Goal: Check status: Check status

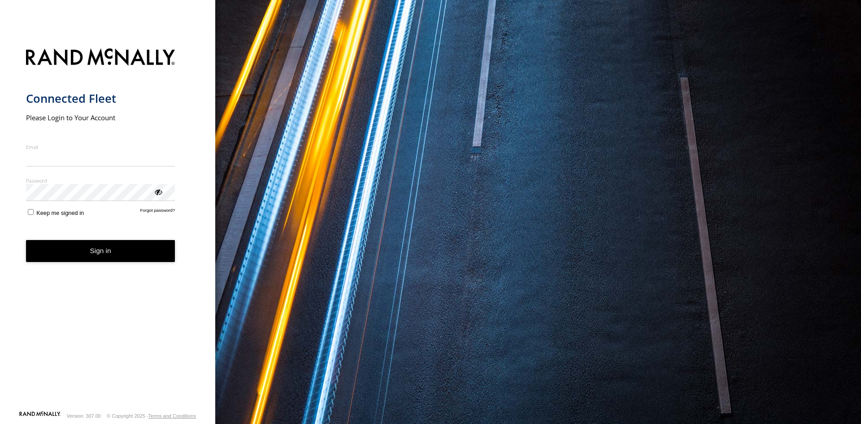
type input "**********"
click at [100, 257] on button "Sign in" at bounding box center [100, 251] width 149 height 22
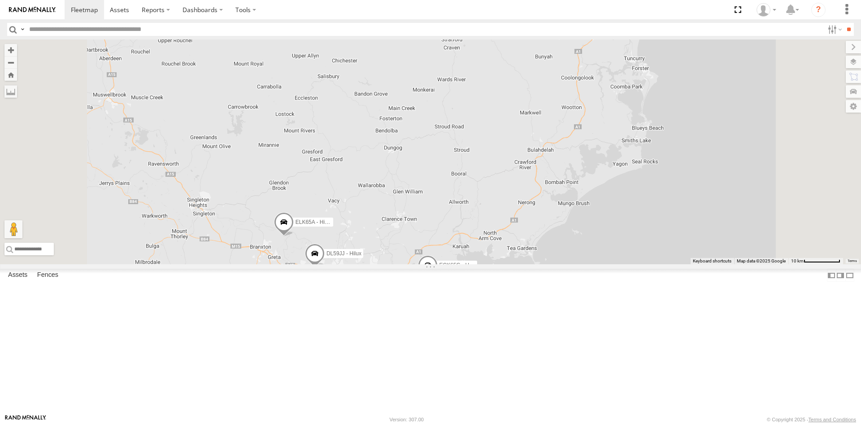
click at [438, 279] on span at bounding box center [428, 267] width 20 height 24
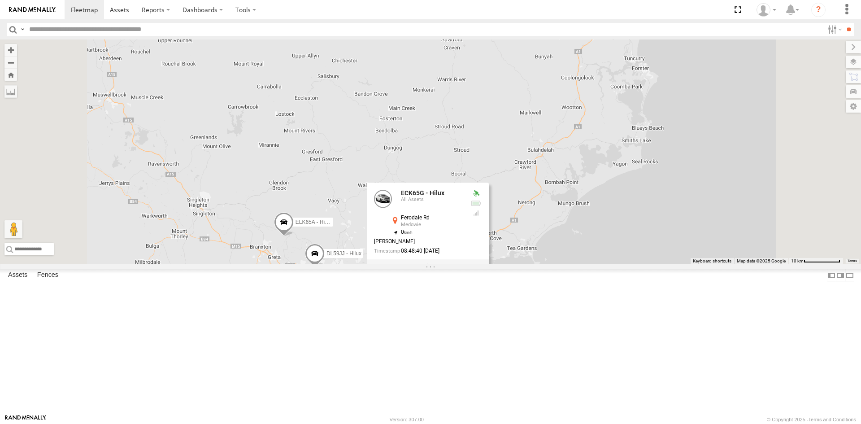
click at [640, 262] on div "ELK65A - Hilux ECK65G - Hilux Plumbing Truck FND74E - Hilux DL59JJ - Hilux 3 2 …" at bounding box center [430, 151] width 861 height 225
